Goal: Transaction & Acquisition: Book appointment/travel/reservation

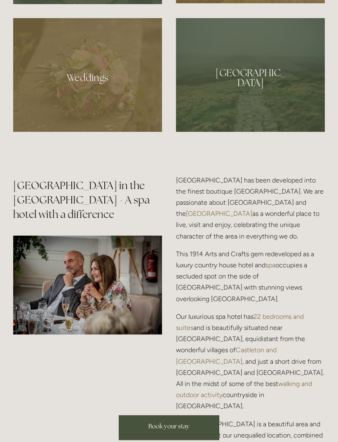
scroll to position [819, 0]
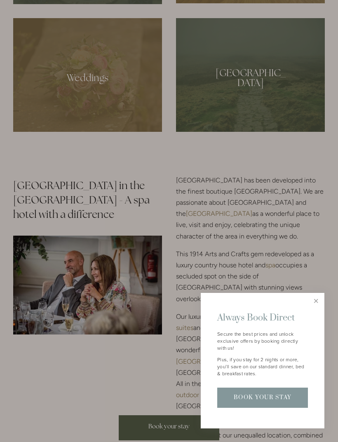
click at [320, 309] on link "Close" at bounding box center [316, 301] width 14 height 14
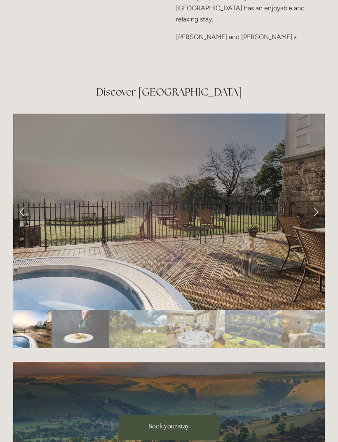
scroll to position [1320, 0]
click at [315, 199] on link "Next Slide" at bounding box center [316, 211] width 18 height 25
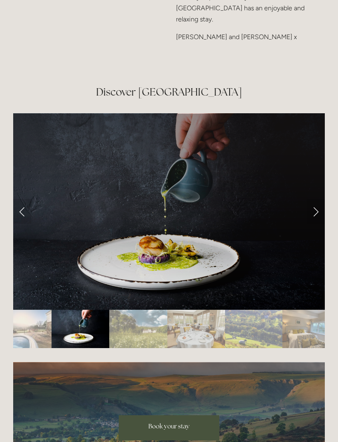
click at [316, 199] on link "Next Slide" at bounding box center [316, 211] width 18 height 25
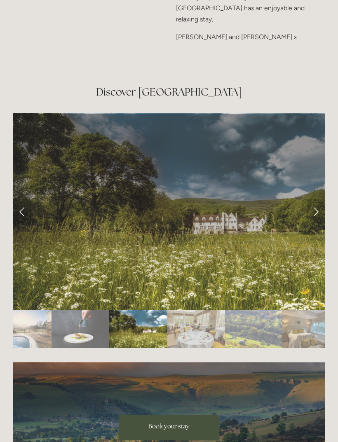
click at [315, 199] on link "Next Slide" at bounding box center [316, 211] width 18 height 25
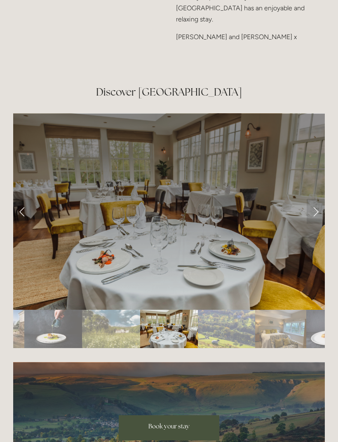
click at [311, 199] on link "Next Slide" at bounding box center [316, 211] width 18 height 25
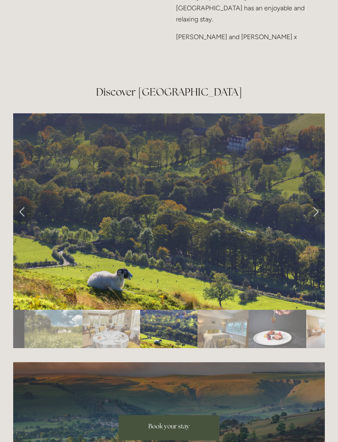
click at [313, 199] on link "Next Slide" at bounding box center [316, 211] width 18 height 25
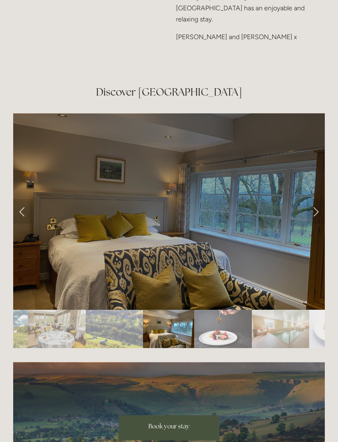
click at [311, 199] on link "Next Slide" at bounding box center [316, 211] width 18 height 25
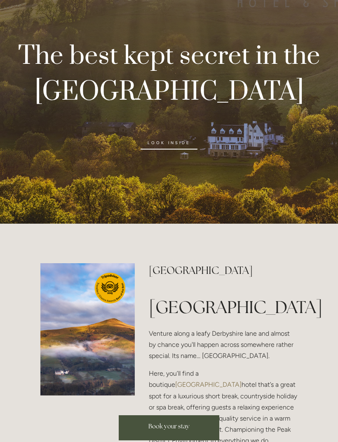
scroll to position [0, 0]
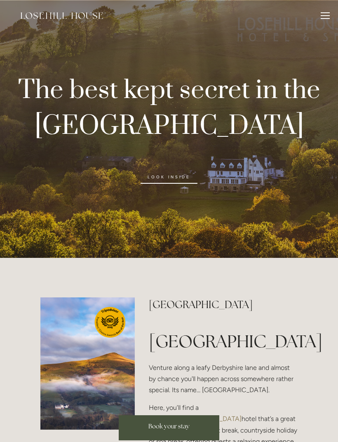
click at [327, 13] on div at bounding box center [325, 12] width 9 height 1
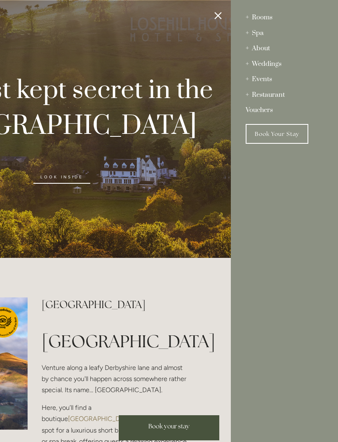
click at [251, 14] on div "Rooms" at bounding box center [285, 18] width 78 height 16
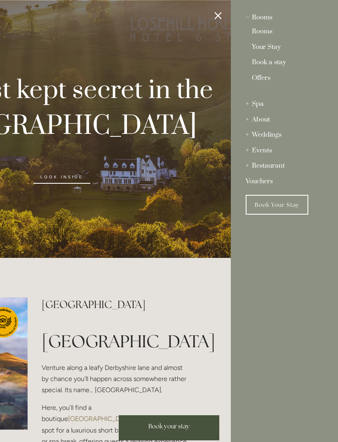
click at [264, 75] on link "Offers" at bounding box center [284, 81] width 65 height 12
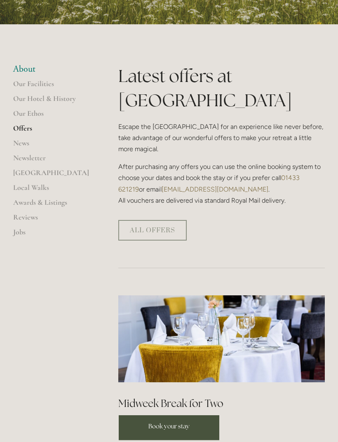
scroll to position [149, 0]
click at [153, 220] on link "ALL OFFERS" at bounding box center [152, 230] width 68 height 21
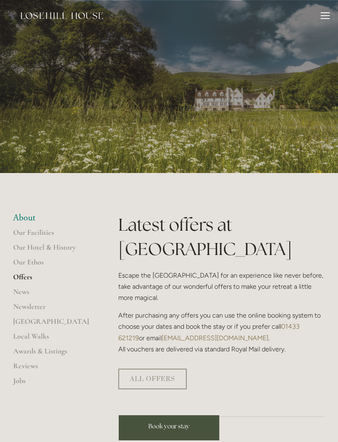
click at [322, 14] on div at bounding box center [325, 16] width 9 height 9
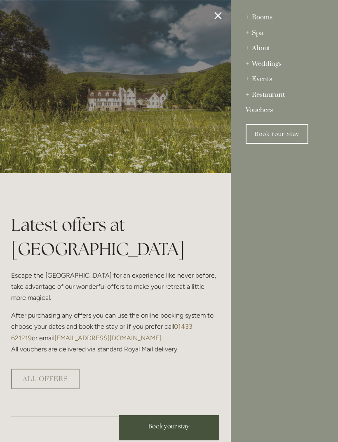
click at [262, 19] on div "Rooms" at bounding box center [285, 18] width 78 height 16
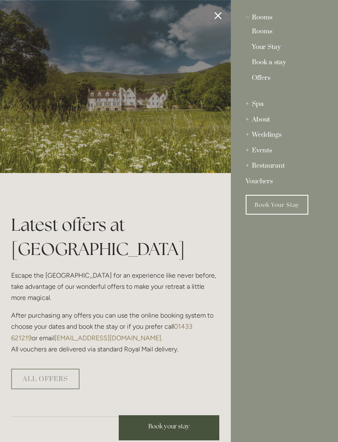
click at [278, 59] on link "Book a stay" at bounding box center [284, 63] width 65 height 9
